Goal: Register for event/course: Sign up to attend an event or enroll in a course

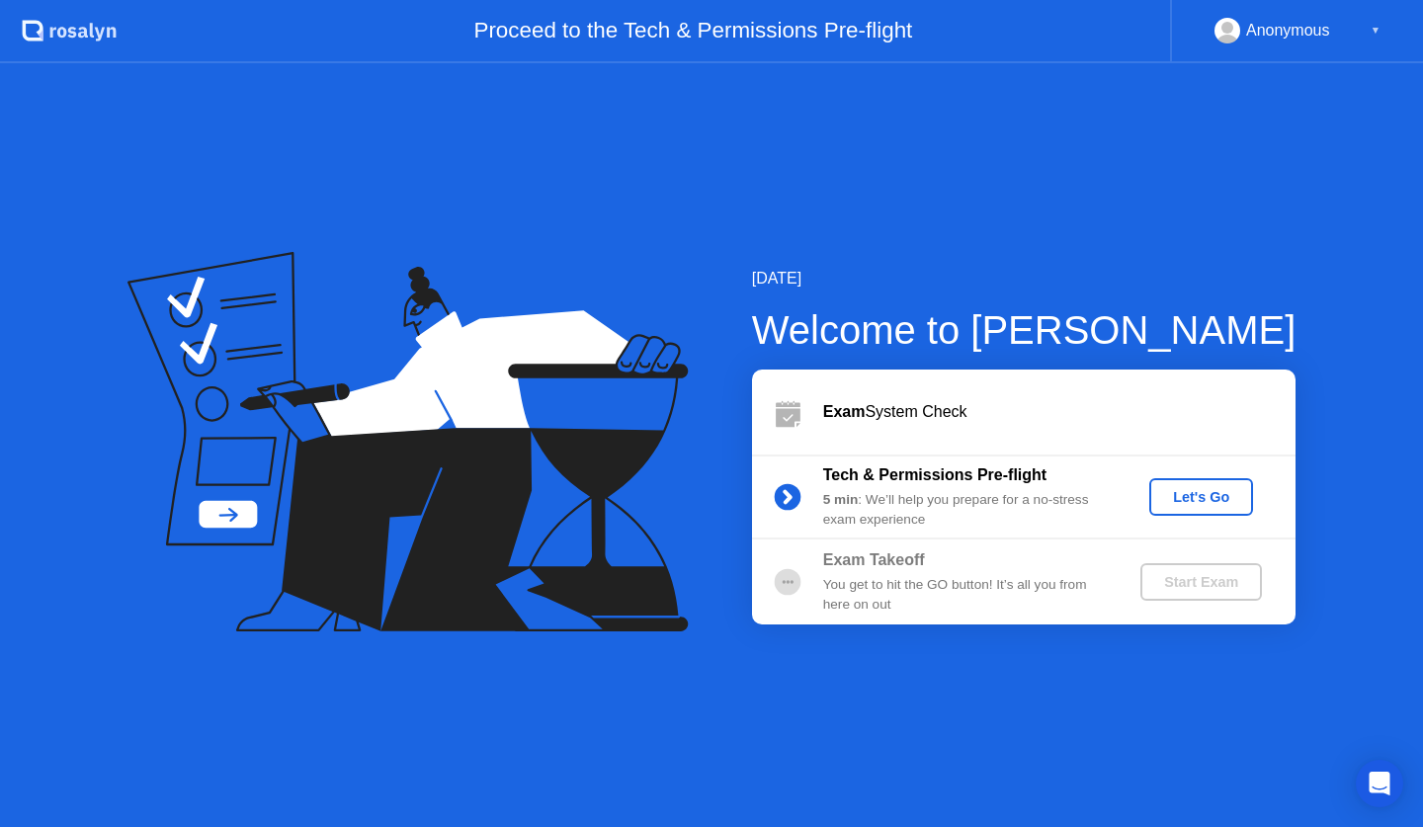
click at [1203, 499] on div "Let's Go" at bounding box center [1202, 497] width 88 height 16
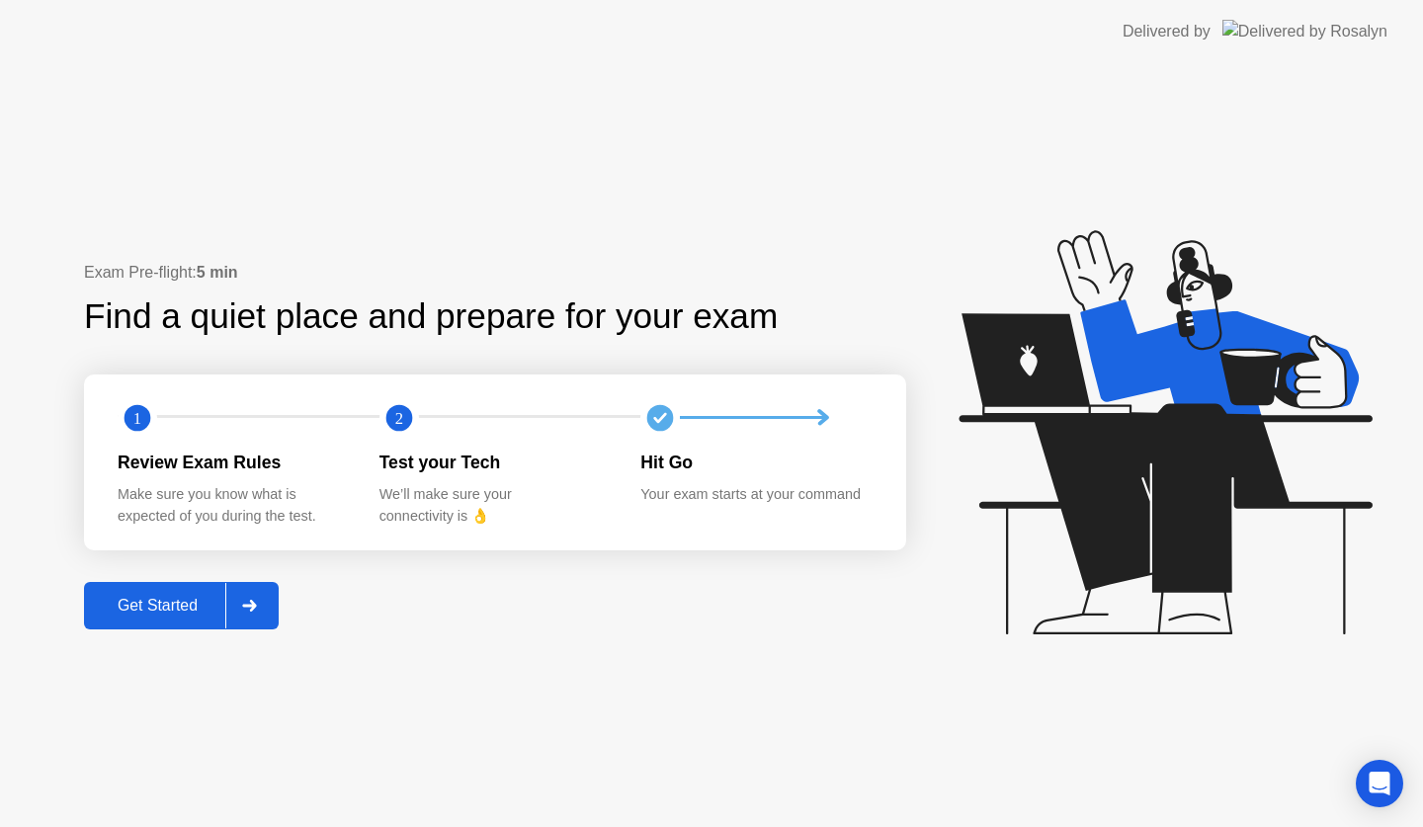
click at [180, 611] on div "Get Started" at bounding box center [157, 606] width 135 height 18
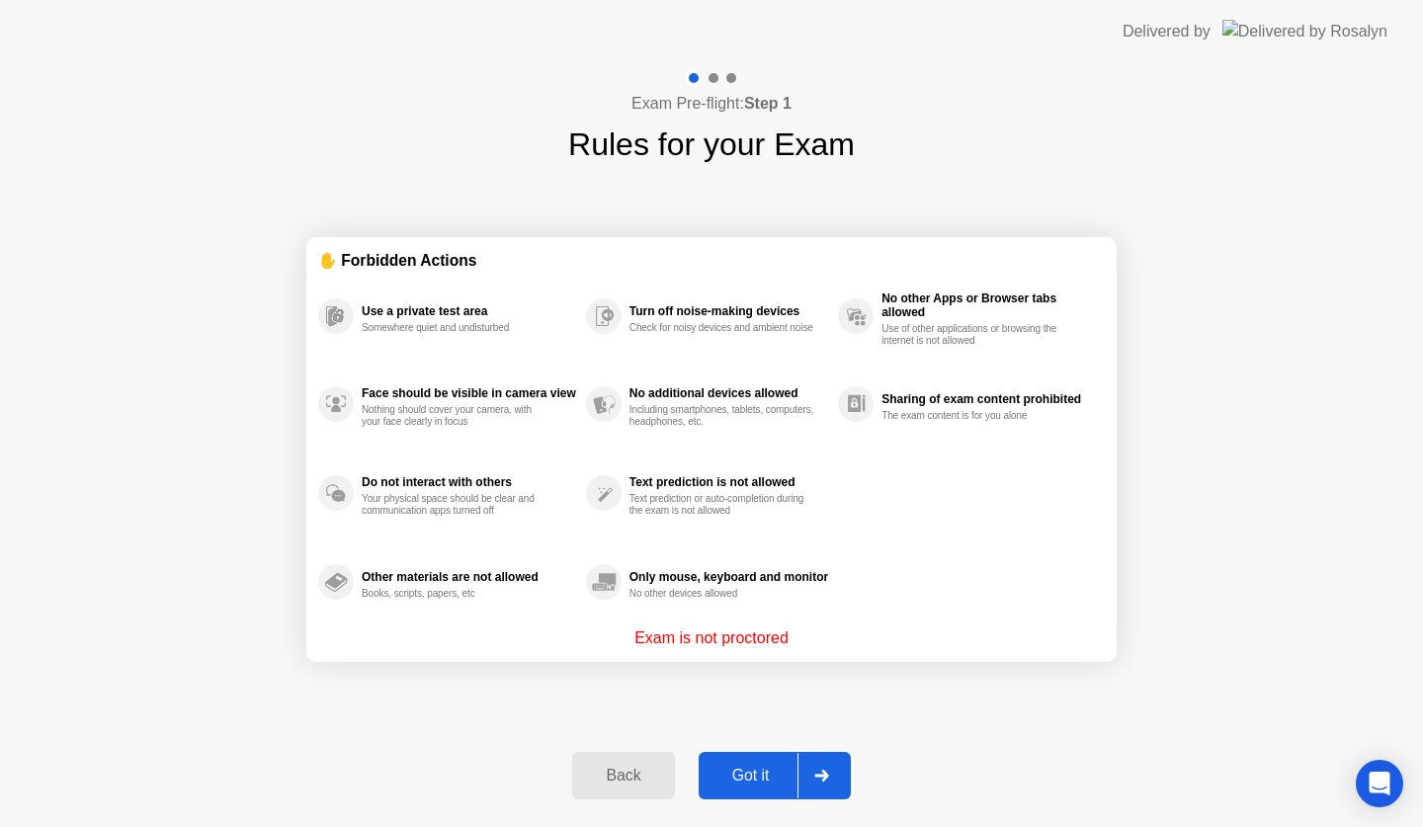
click at [746, 781] on div "Got it" at bounding box center [751, 776] width 93 height 18
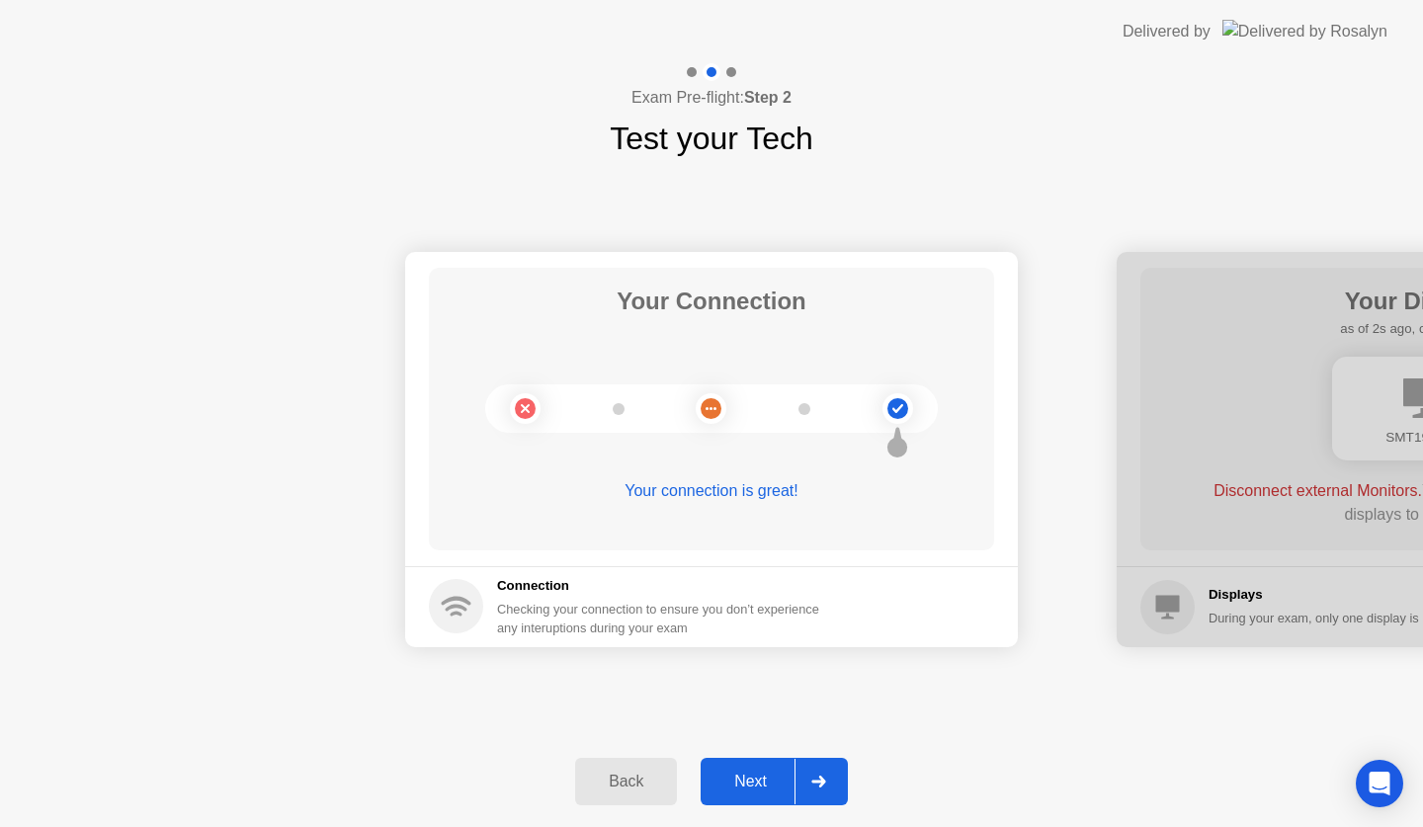
click at [746, 781] on div "Next" at bounding box center [751, 782] width 88 height 18
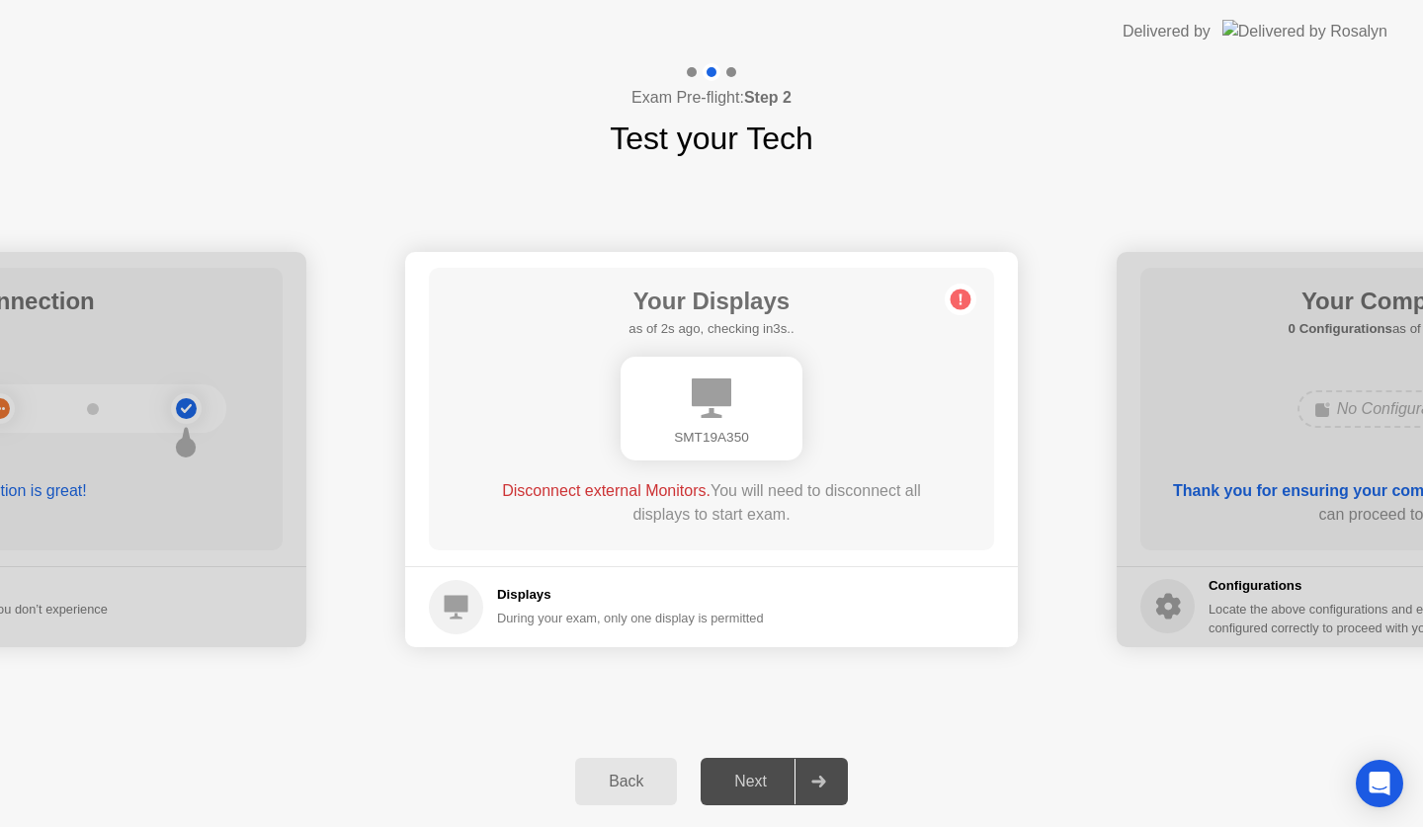
click at [606, 594] on h5 "Displays" at bounding box center [630, 595] width 267 height 20
click at [581, 610] on div "During your exam, only one display is permitted" at bounding box center [630, 618] width 267 height 19
click at [665, 451] on div "SMT19A350" at bounding box center [712, 409] width 182 height 104
click at [713, 519] on div "Disconnect external Monitors. You will need to disconnect all displays to start…" at bounding box center [711, 502] width 453 height 47
click at [956, 294] on circle at bounding box center [961, 299] width 21 height 21
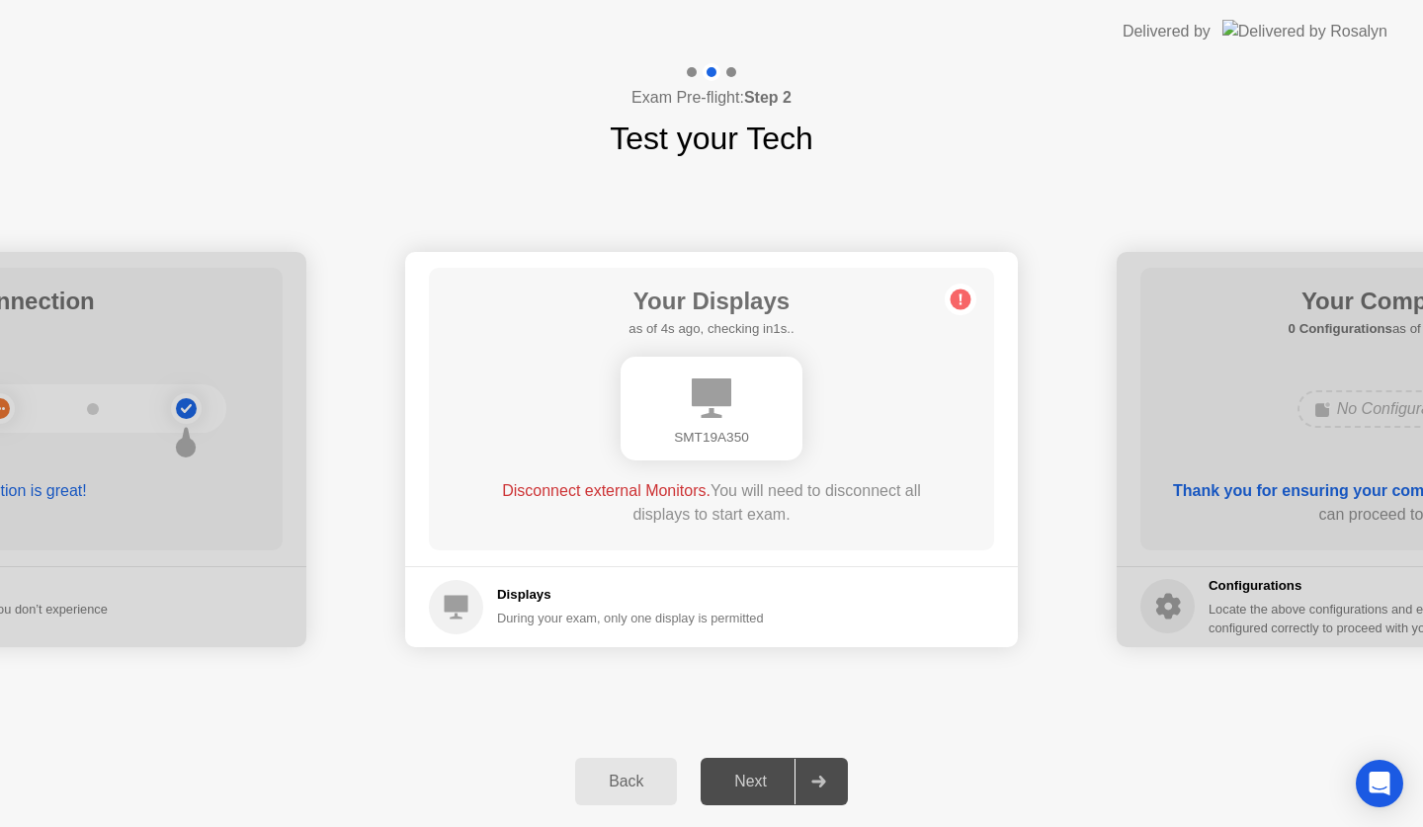
click at [740, 621] on div "During your exam, only one display is permitted" at bounding box center [630, 618] width 267 height 19
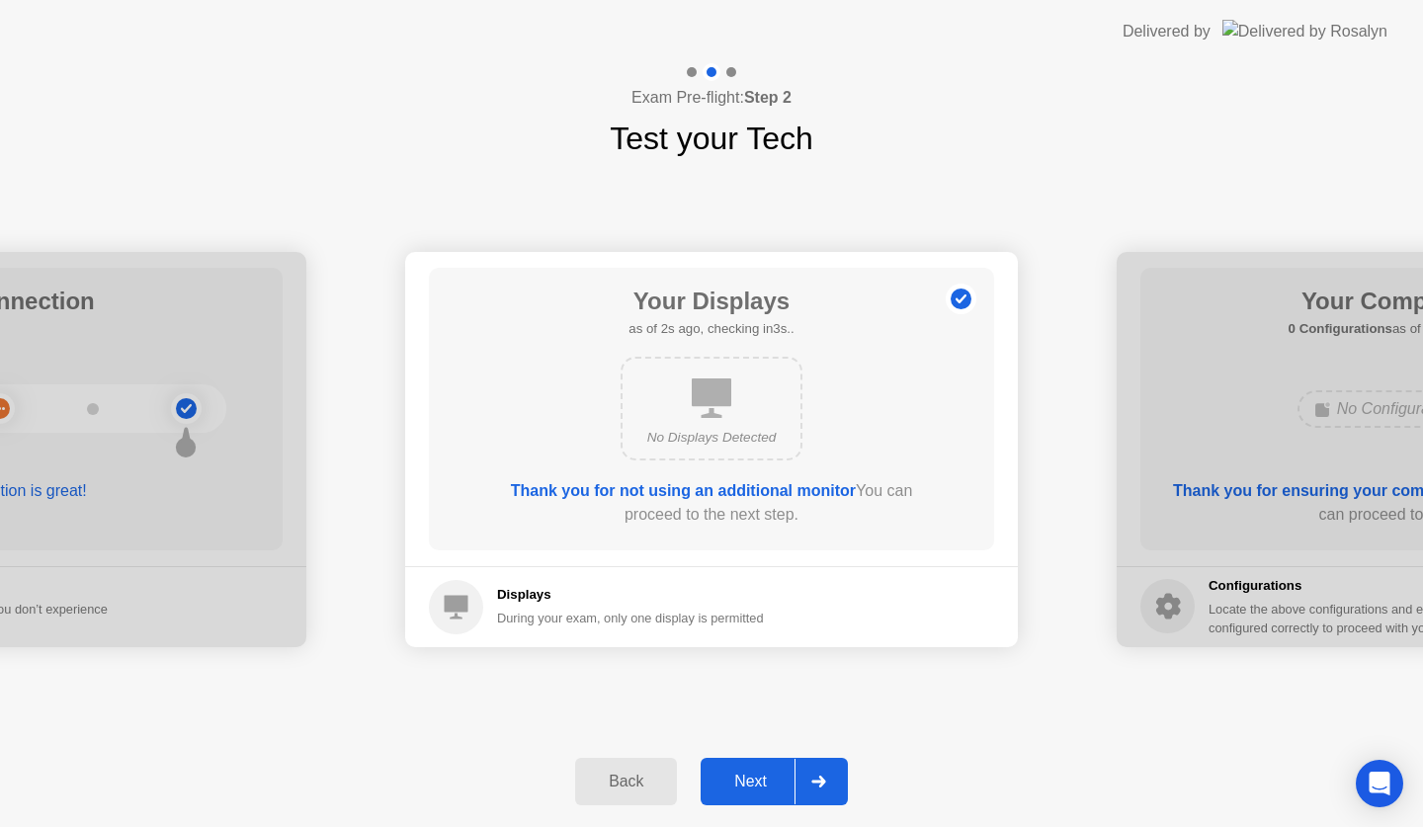
click at [766, 779] on div "Next" at bounding box center [751, 782] width 88 height 18
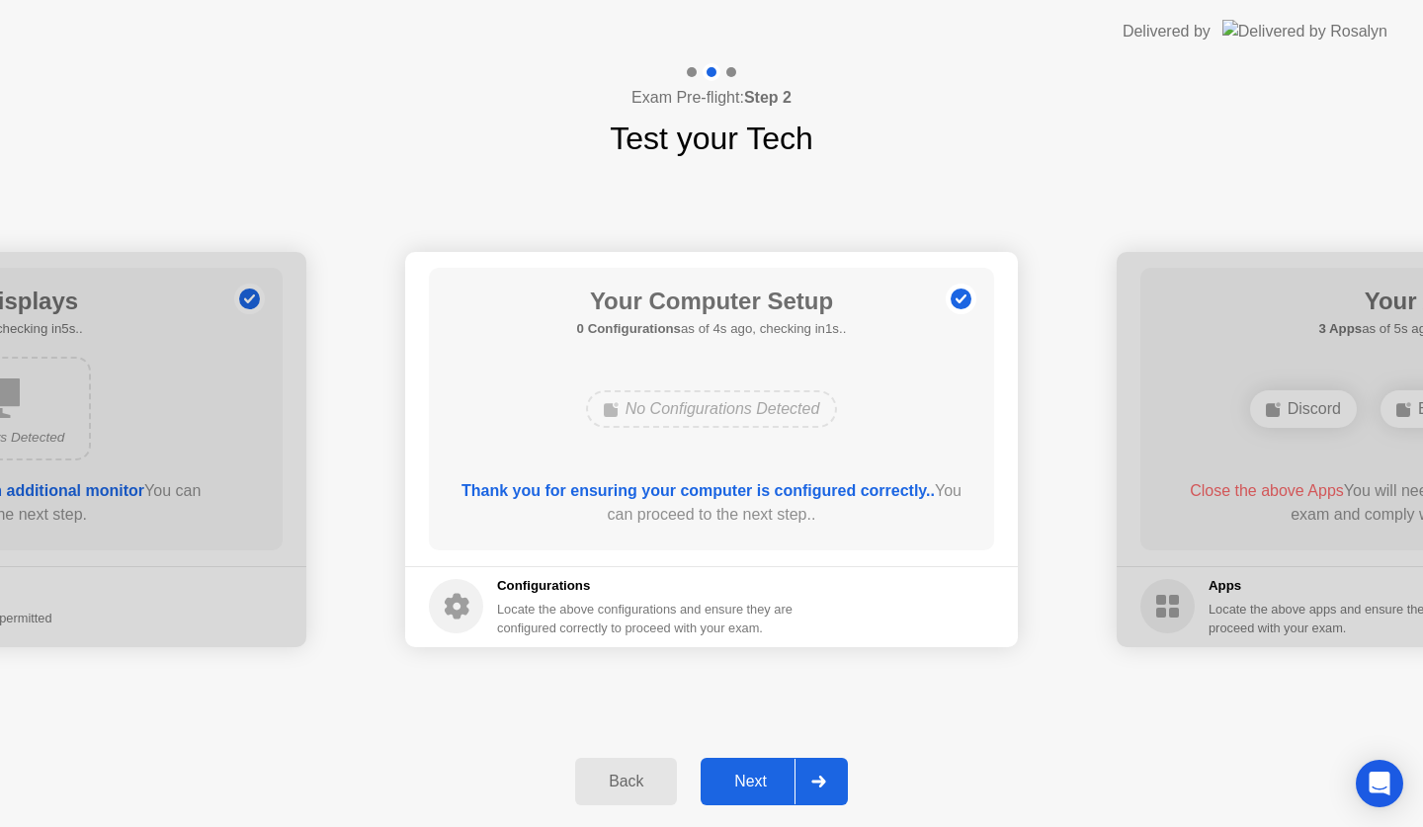
click at [739, 778] on div "Next" at bounding box center [751, 782] width 88 height 18
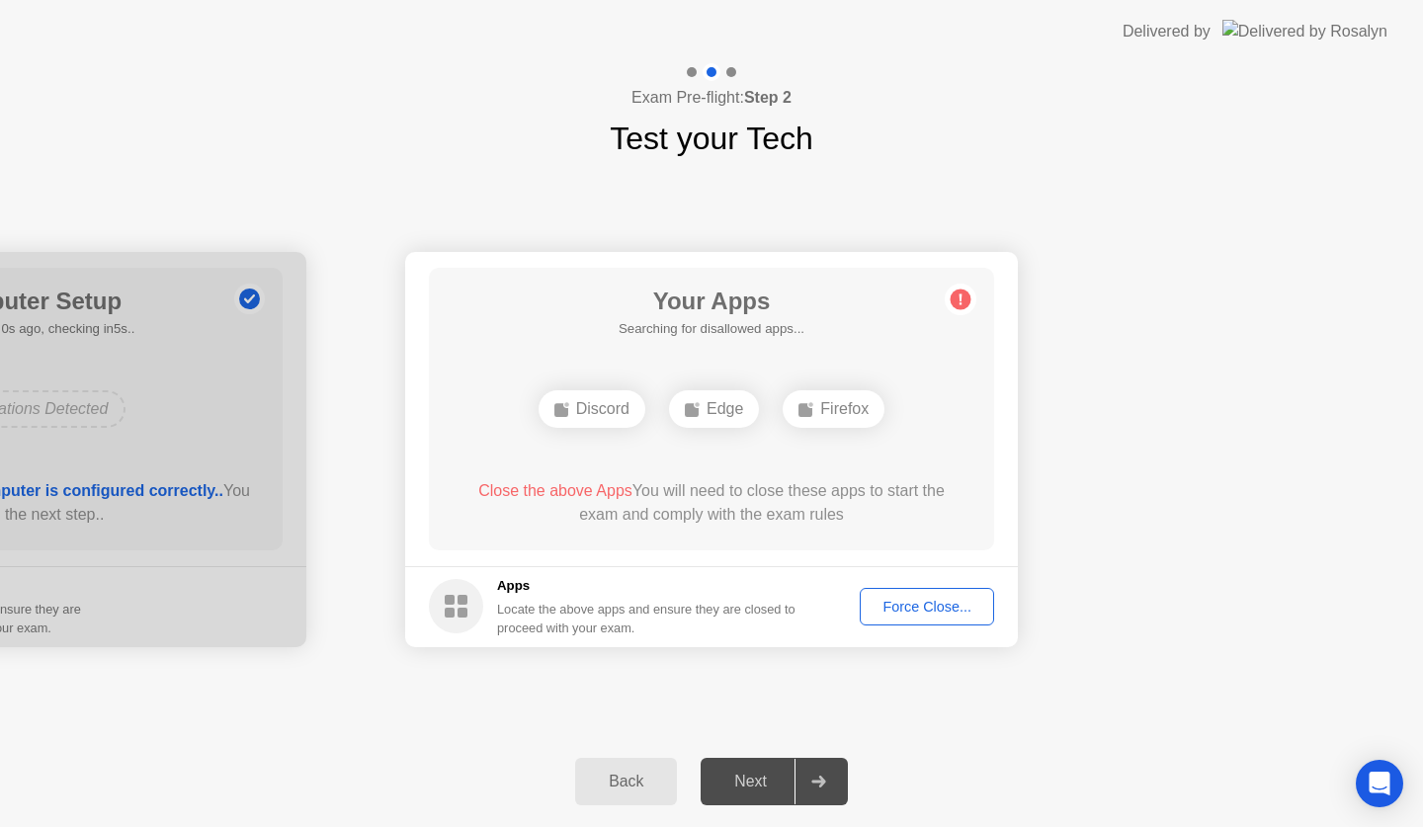
click at [896, 605] on div "Force Close..." at bounding box center [927, 607] width 121 height 16
click at [701, 632] on div "Locate the above apps and ensure they are closed to proceed with your exam." at bounding box center [647, 619] width 300 height 38
click at [912, 599] on div "Force Close..." at bounding box center [927, 607] width 121 height 16
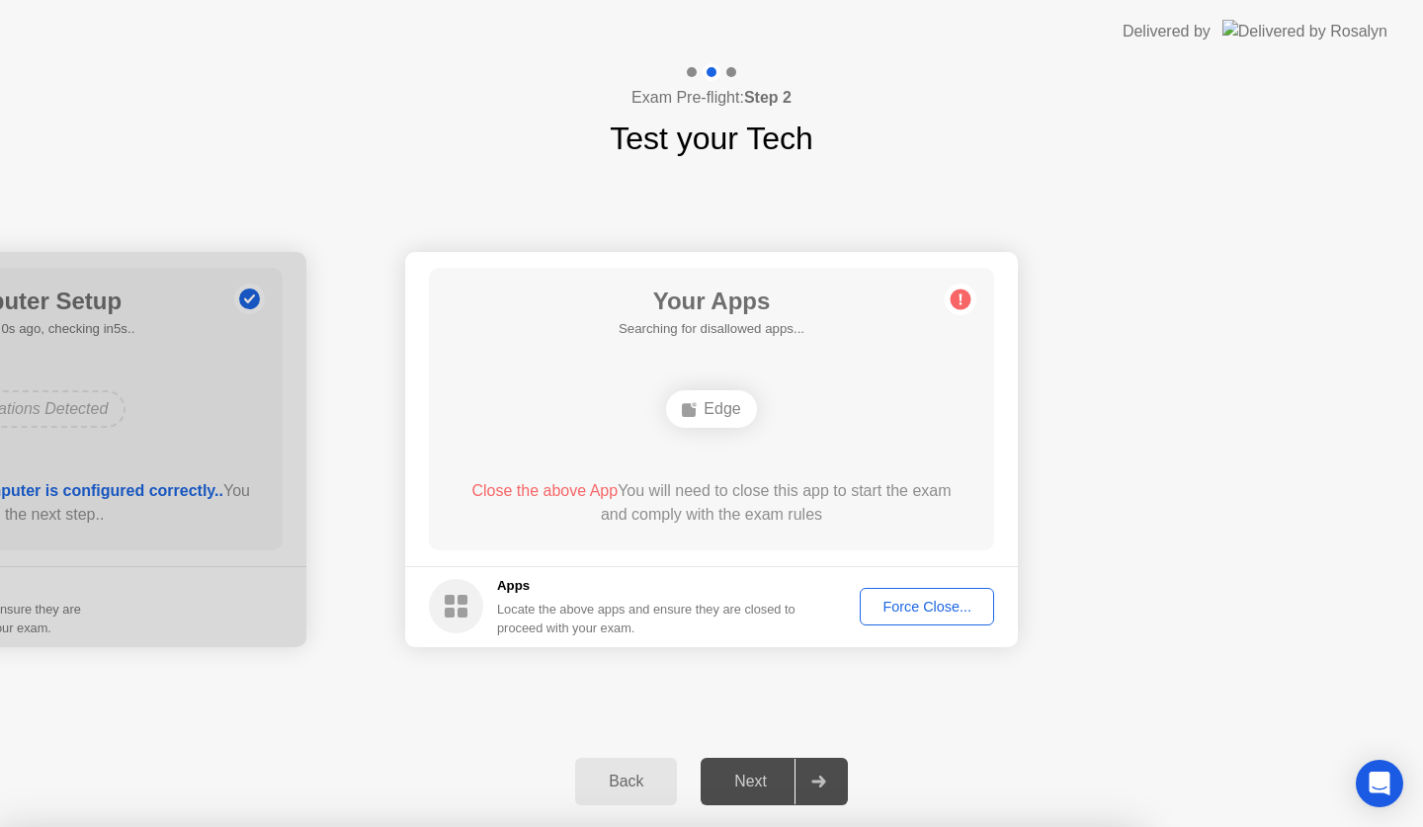
click at [754, 826] on div at bounding box center [711, 827] width 1423 height 0
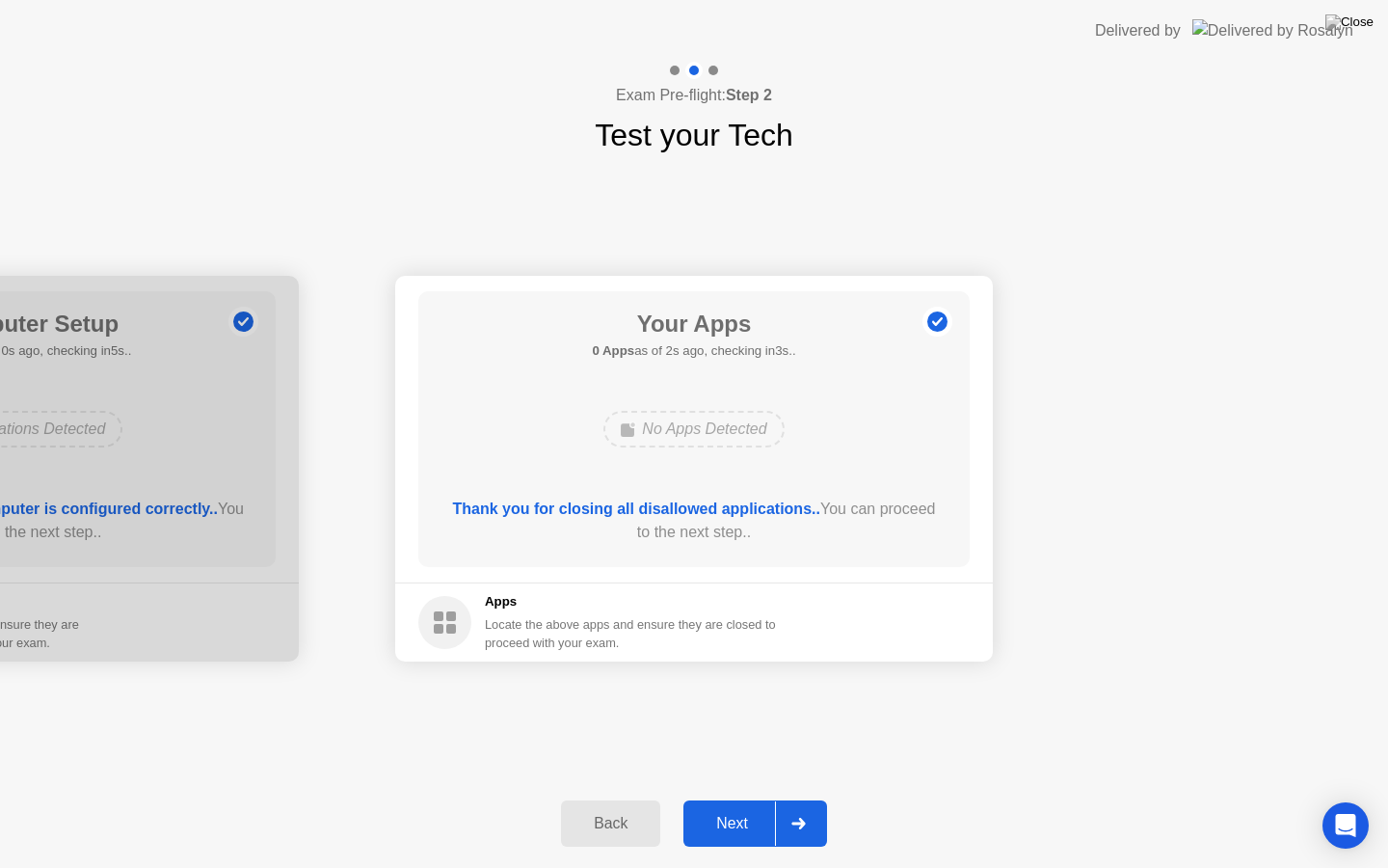
click at [741, 806] on div "Next" at bounding box center [733, 823] width 86 height 18
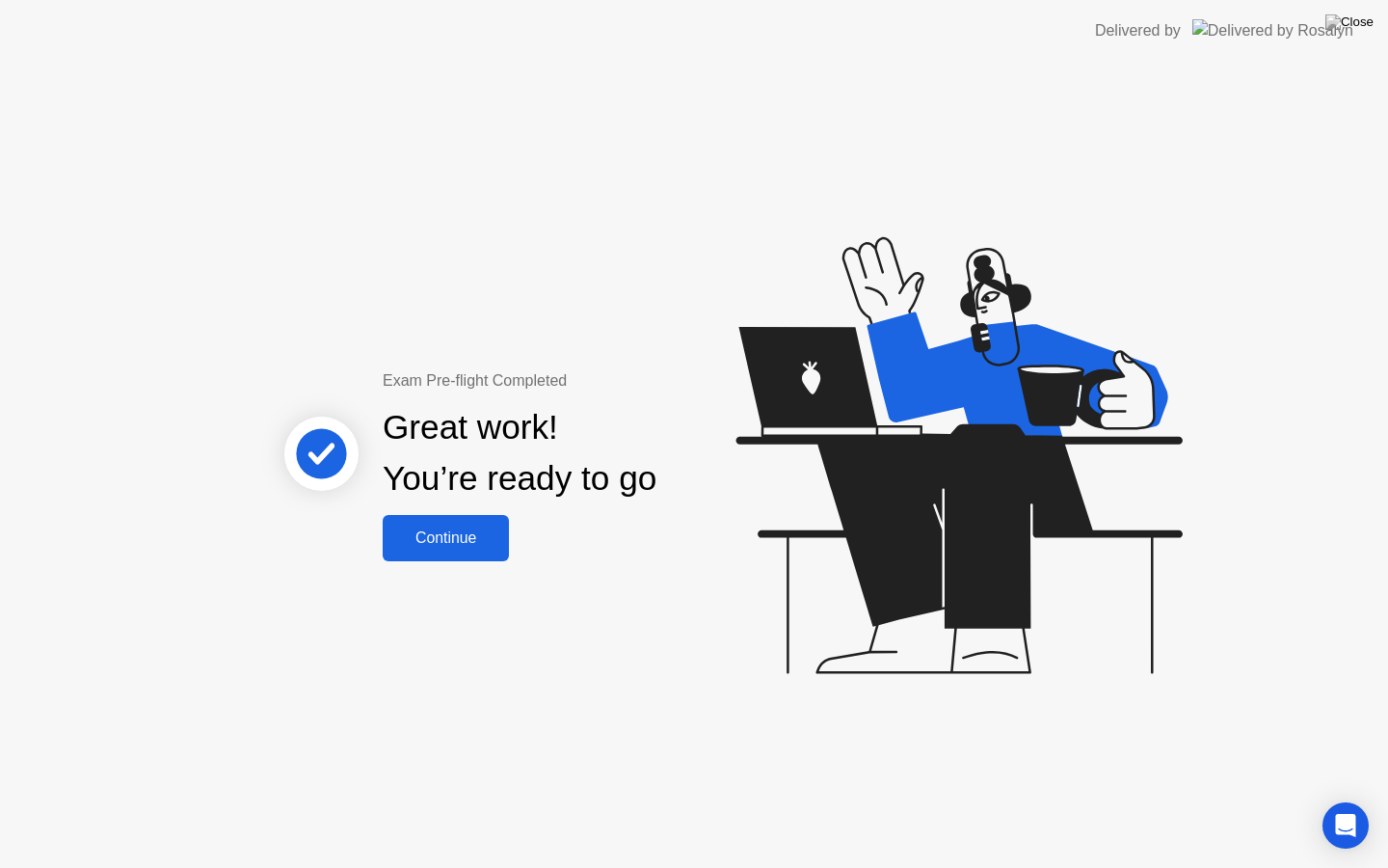
click at [468, 535] on div "Continue" at bounding box center [446, 538] width 115 height 18
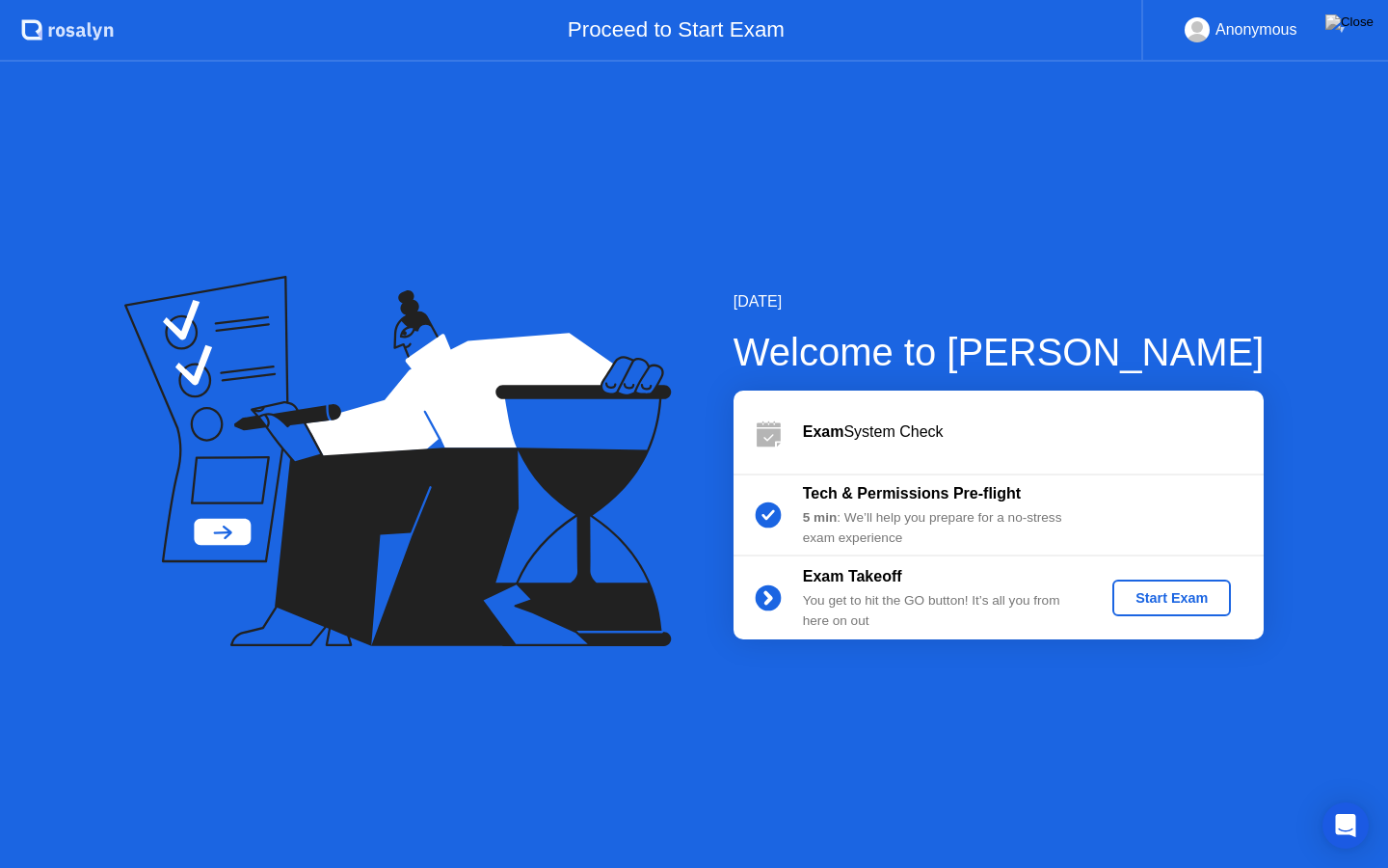
drag, startPoint x: 854, startPoint y: 1, endPoint x: 853, endPoint y: 44, distance: 43.0
click at [847, 25] on div "Proceed to Start Exam" at bounding box center [628, 30] width 1028 height 61
click at [1018, 9] on div "Proceed to Start Exam" at bounding box center [628, 30] width 1028 height 61
click at [1180, 601] on div "Start Exam" at bounding box center [1172, 598] width 103 height 16
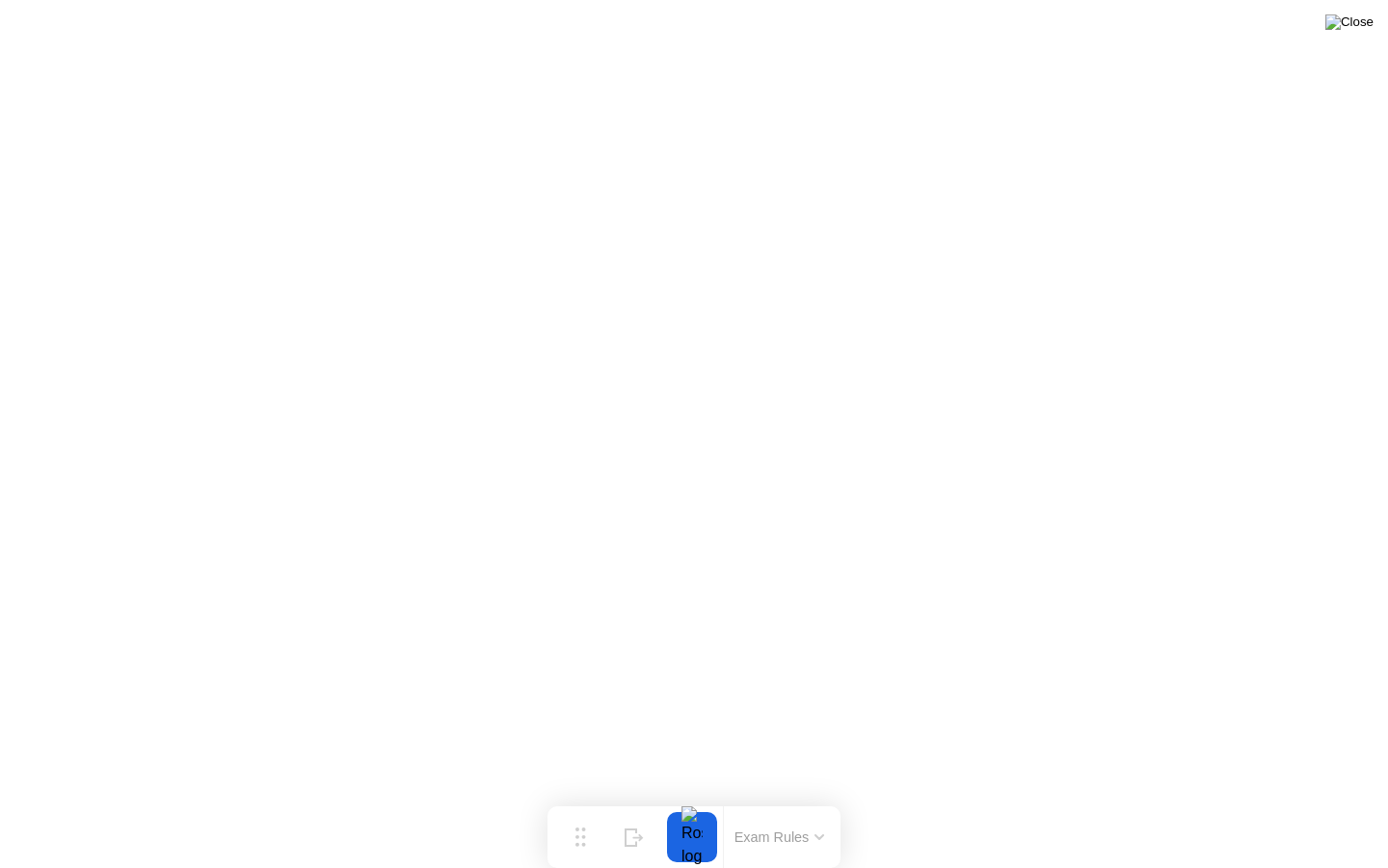
click at [1364, 21] on img at bounding box center [1349, 22] width 48 height 16
